Goal: Task Accomplishment & Management: Use online tool/utility

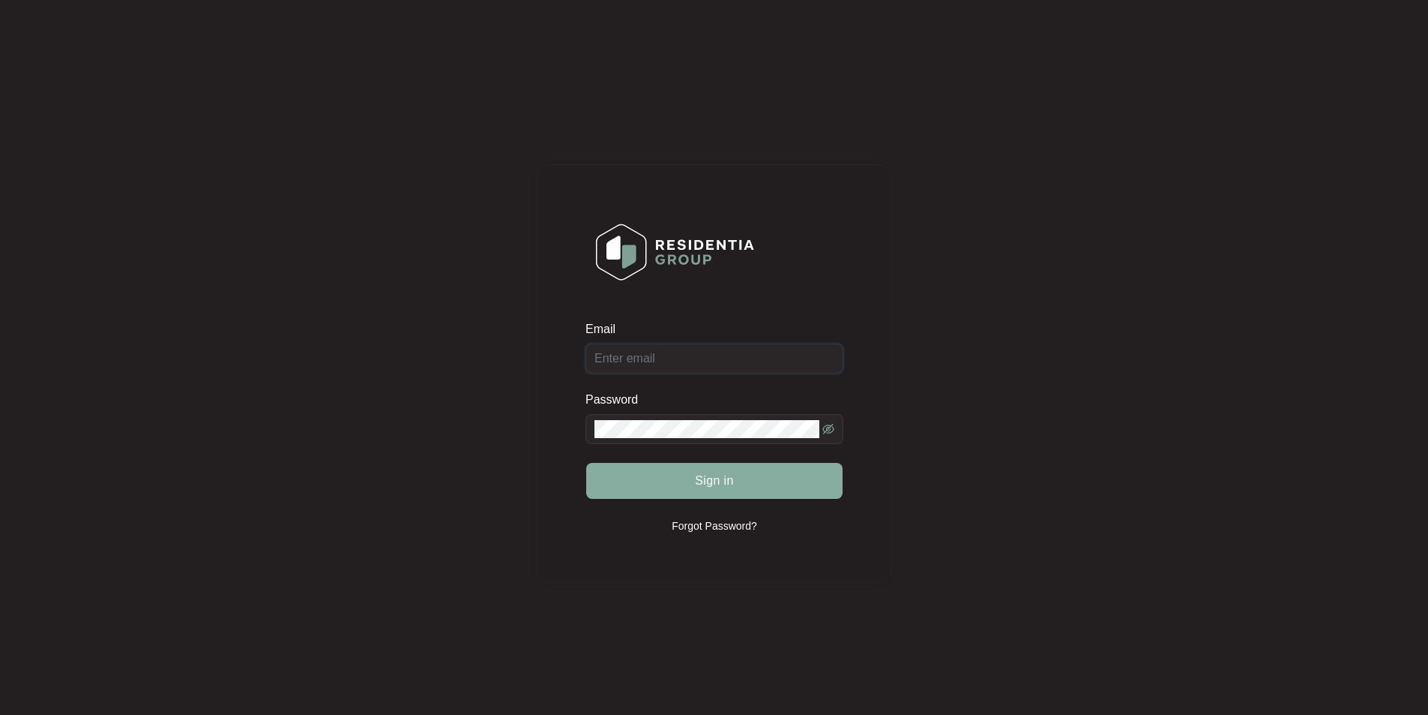
type input "[EMAIL_ADDRESS][DOMAIN_NAME]"
click at [665, 470] on button "Sign in" at bounding box center [714, 481] width 256 height 36
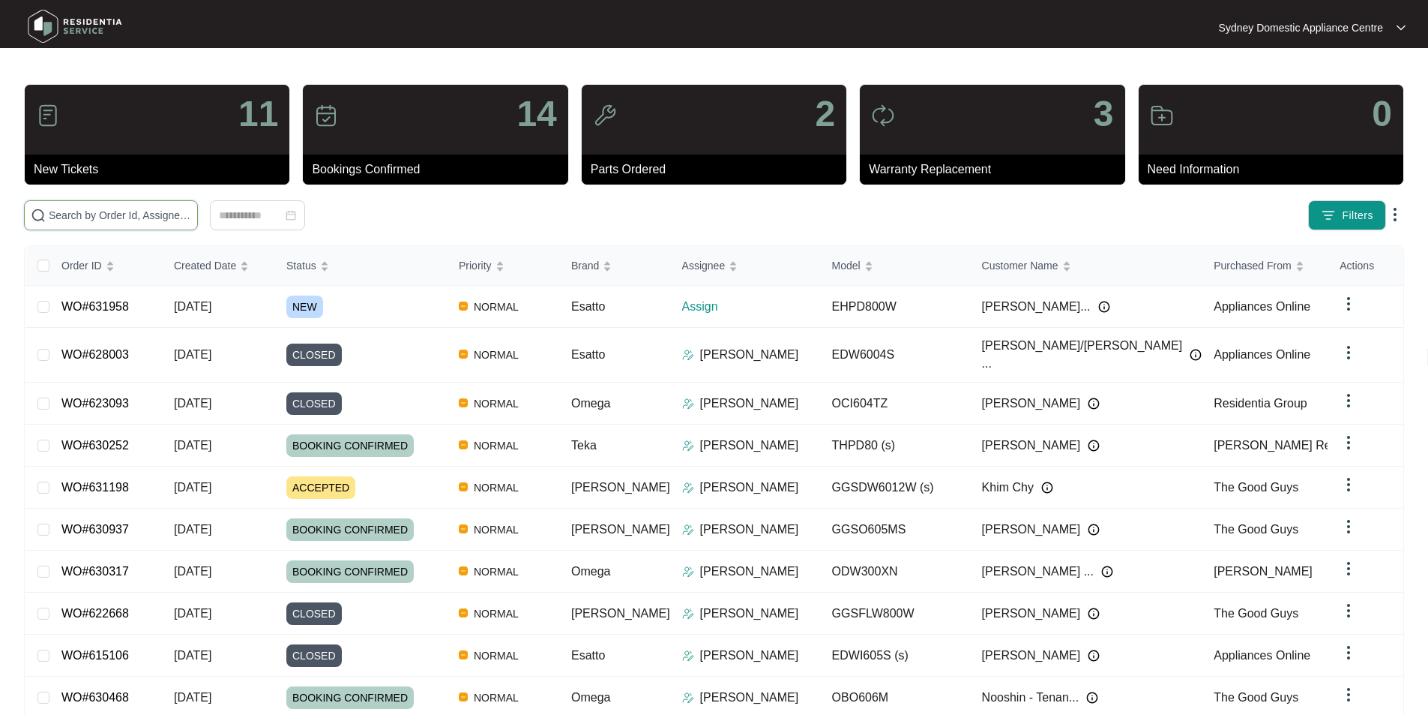
click at [131, 220] on input "text" at bounding box center [120, 215] width 142 height 16
paste input "631958"
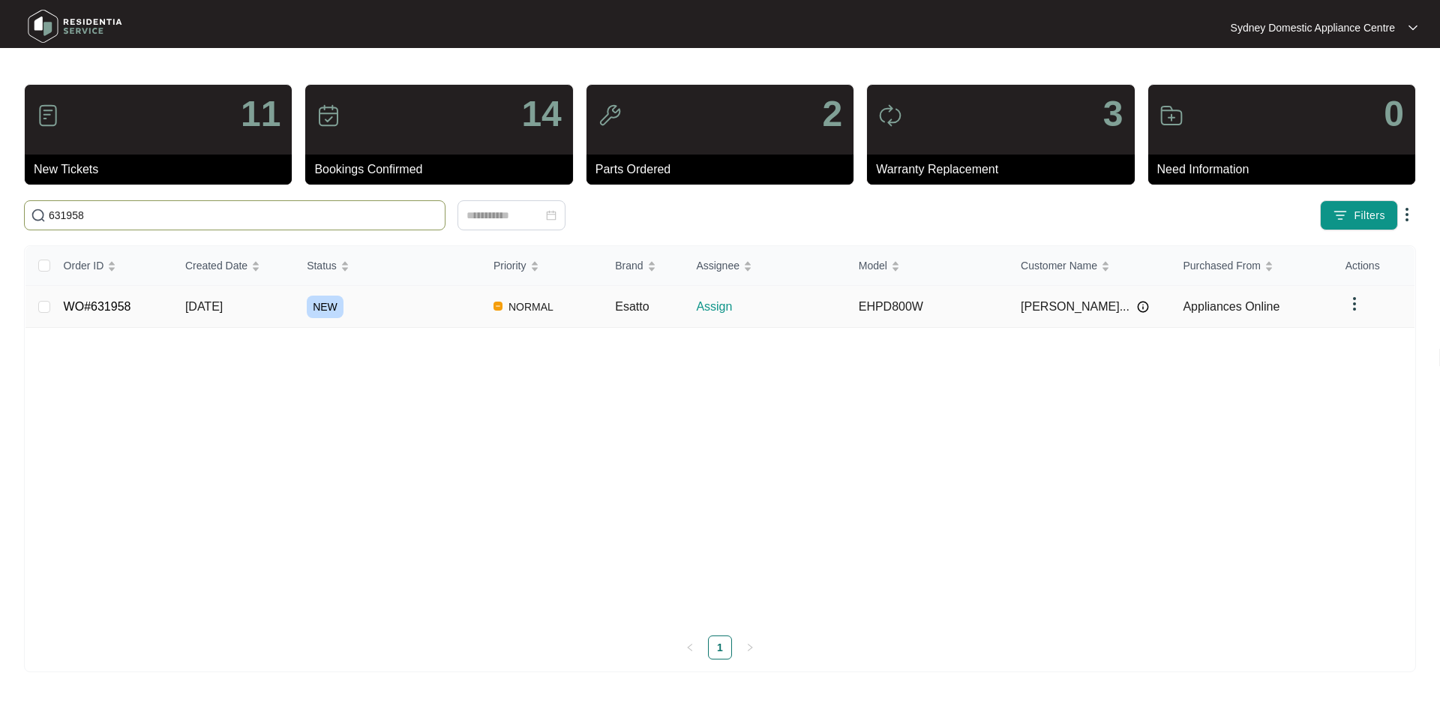
type input "631958"
click at [82, 305] on link "WO#631958" at bounding box center [97, 306] width 67 height 13
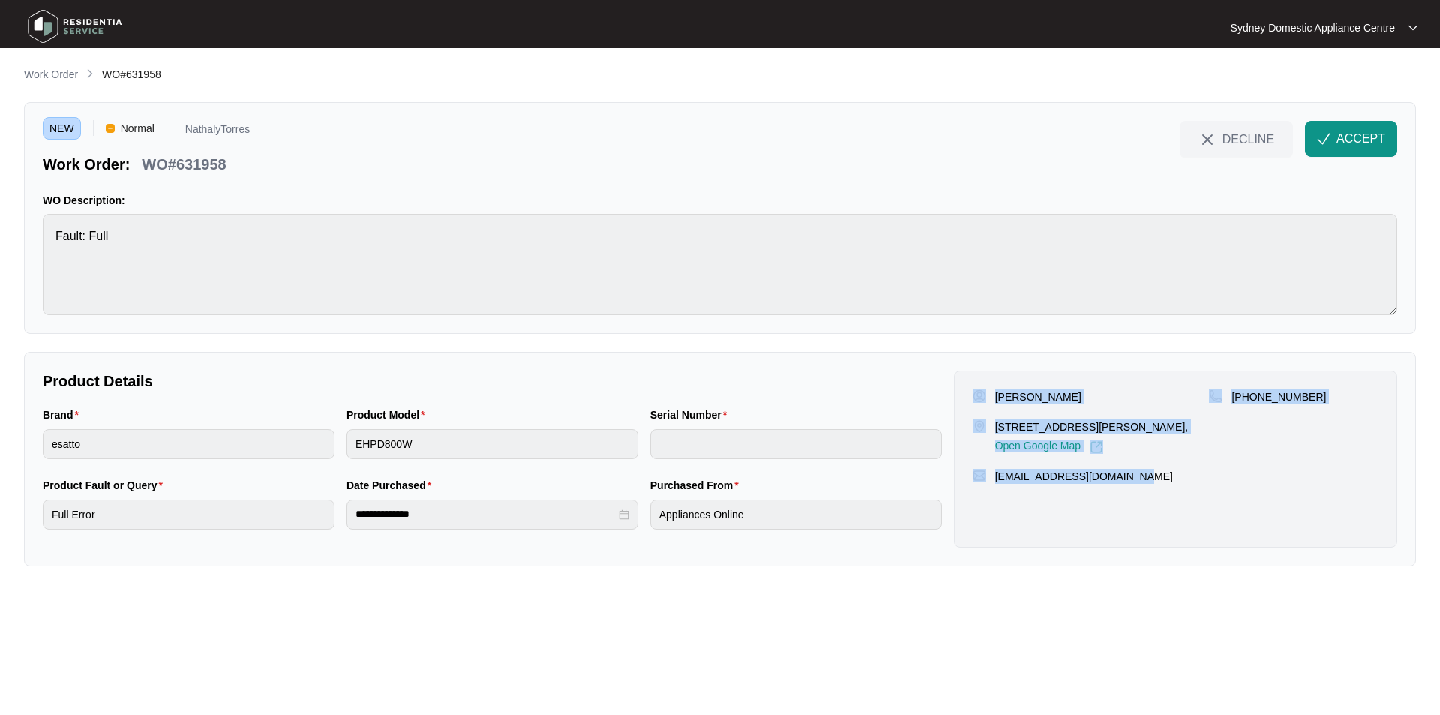
drag, startPoint x: 1141, startPoint y: 475, endPoint x: 975, endPoint y: 394, distance: 184.8
click at [975, 394] on div "[PERSON_NAME] [STREET_ADDRESS][PERSON_NAME], Open Google Map [PHONE_NUMBER] [EM…" at bounding box center [1175, 458] width 443 height 177
copy div "[PERSON_NAME] [STREET_ADDRESS][PERSON_NAME], Open Google Map [PHONE_NUMBER] [EM…"
click at [1351, 133] on span "ACCEPT" at bounding box center [1360, 139] width 49 height 18
